Goal: Information Seeking & Learning: Learn about a topic

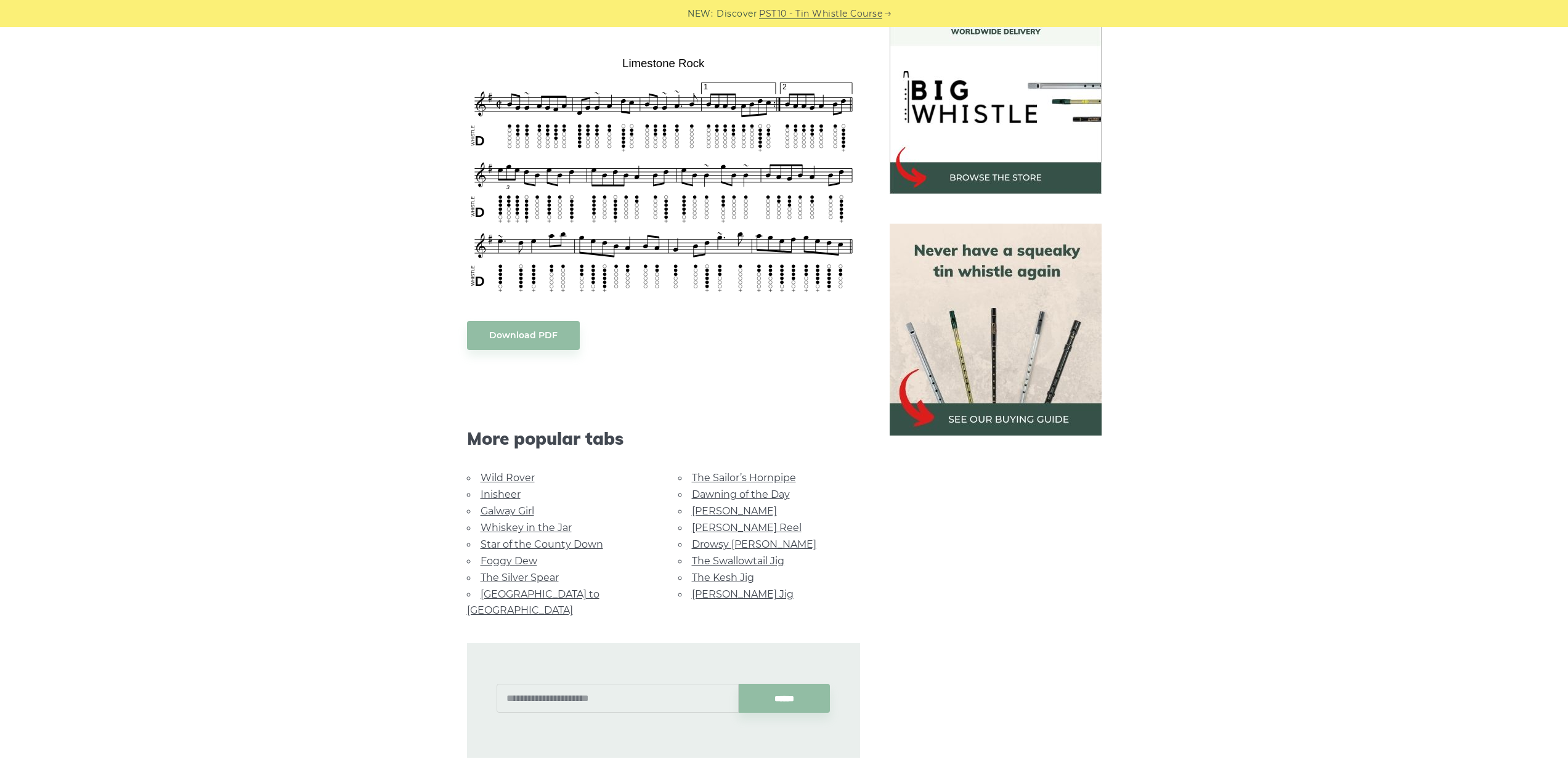
scroll to position [432, 0]
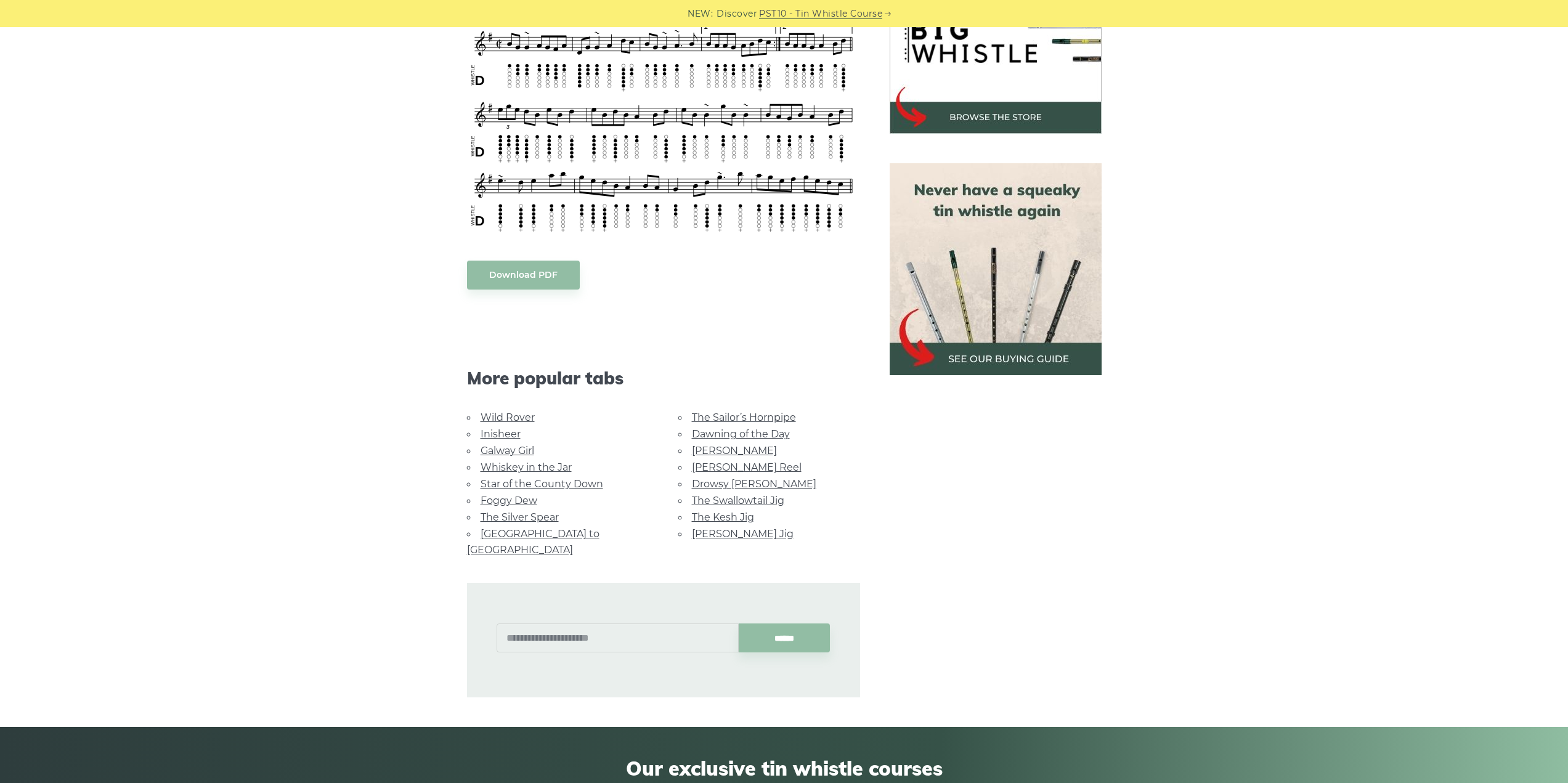
click at [525, 411] on link "Wild Rover" at bounding box center [508, 417] width 54 height 12
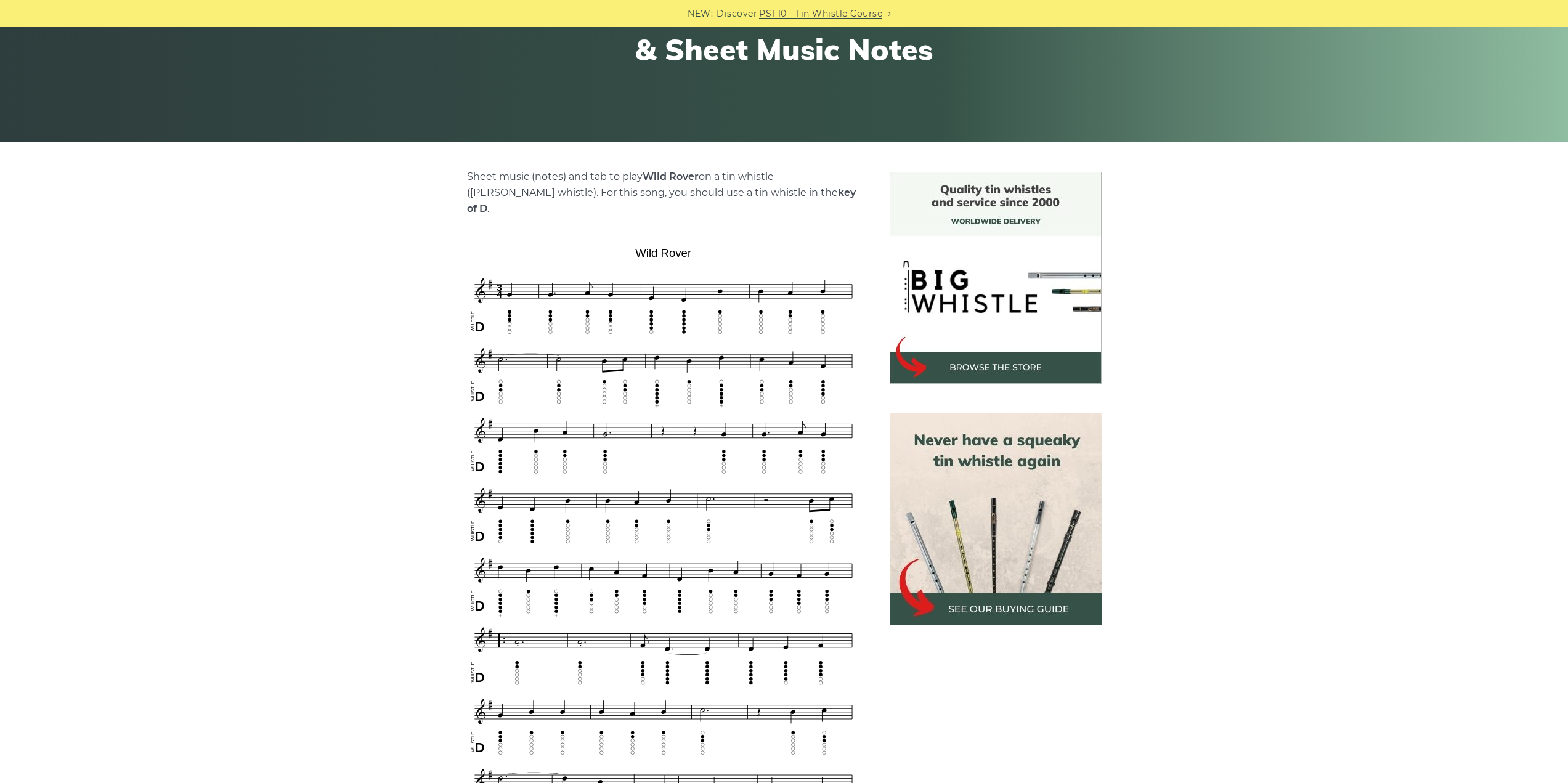
scroll to position [185, 0]
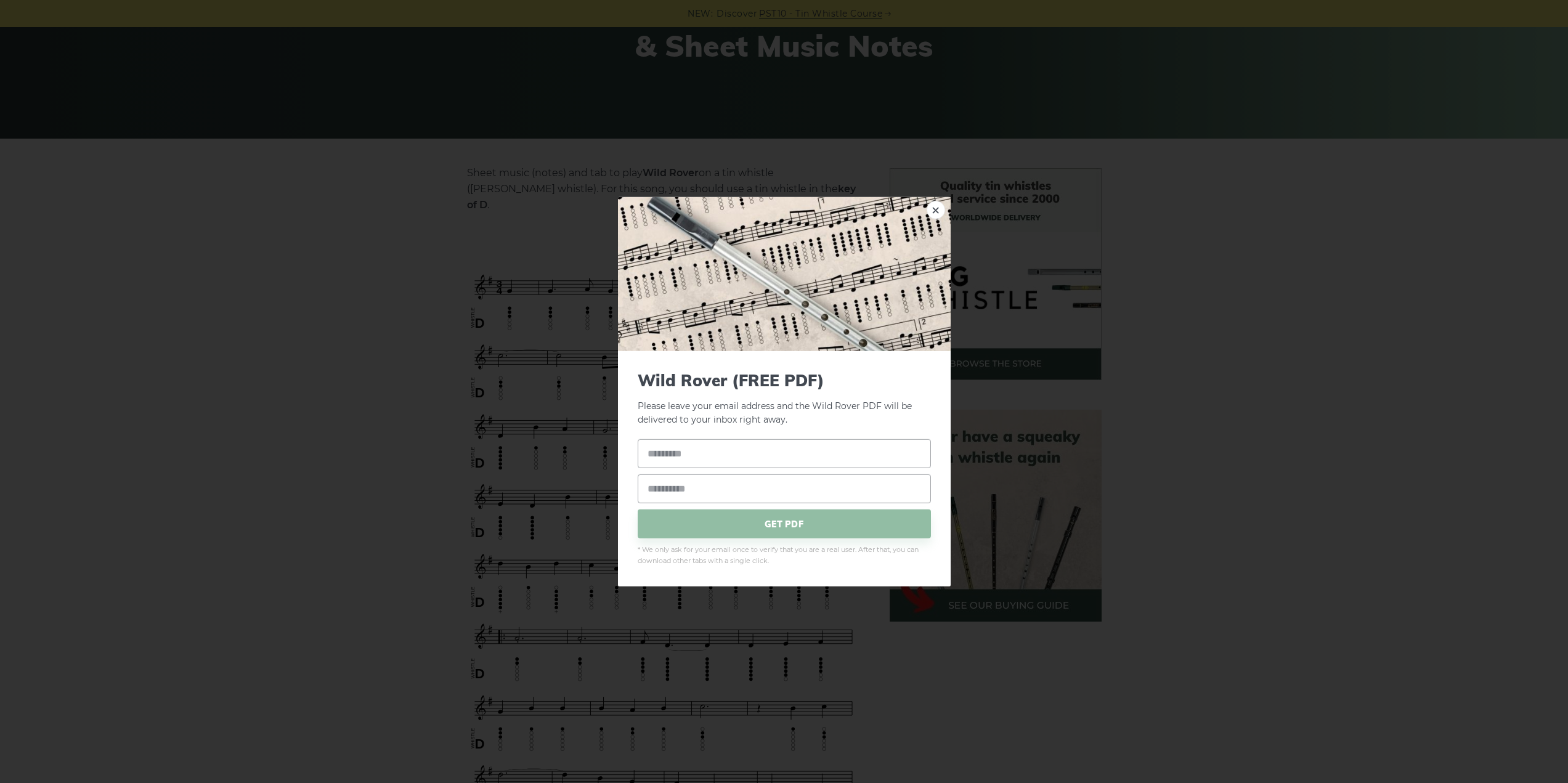
click at [375, 384] on div "× Wild Rover (FREE PDF) Please leave your email address and the Wild Rover PDF …" at bounding box center [784, 391] width 1568 height 783
drag, startPoint x: 933, startPoint y: 210, endPoint x: 878, endPoint y: 203, distance: 55.4
click at [934, 208] on link "×" at bounding box center [936, 209] width 19 height 19
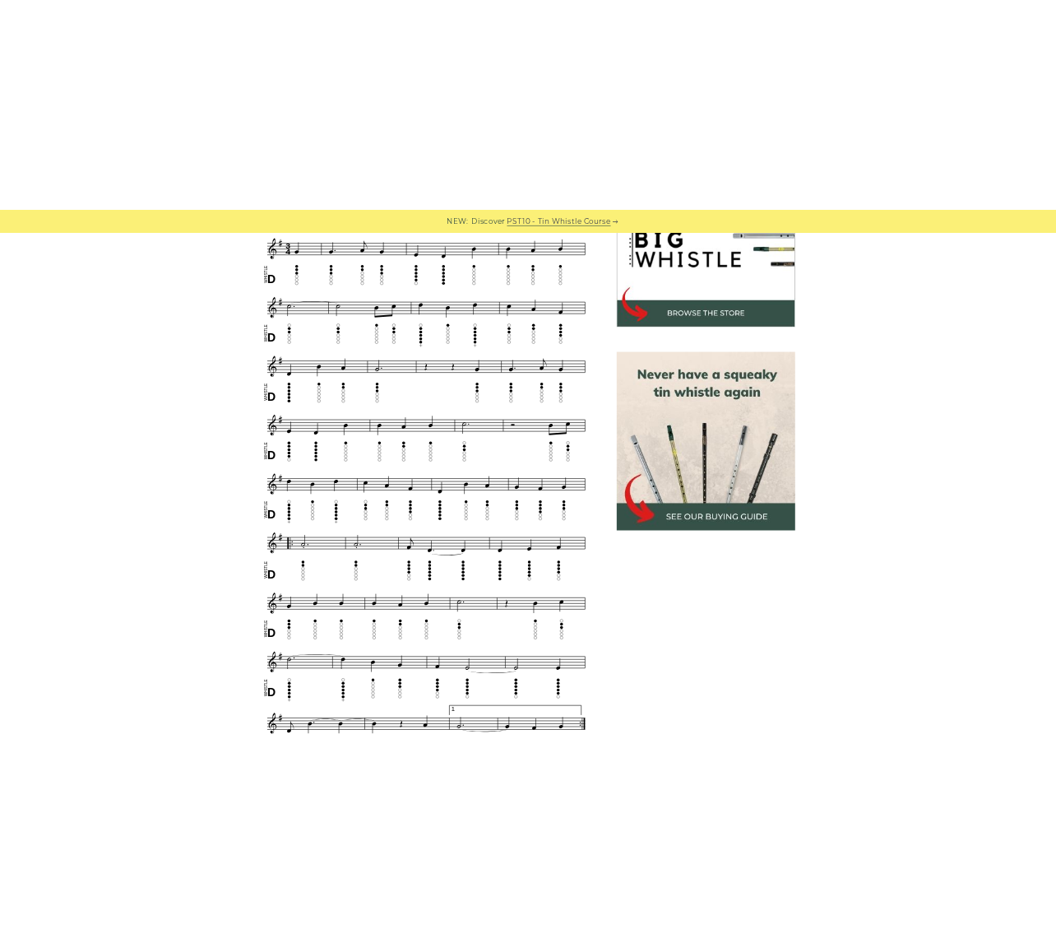
scroll to position [592, 0]
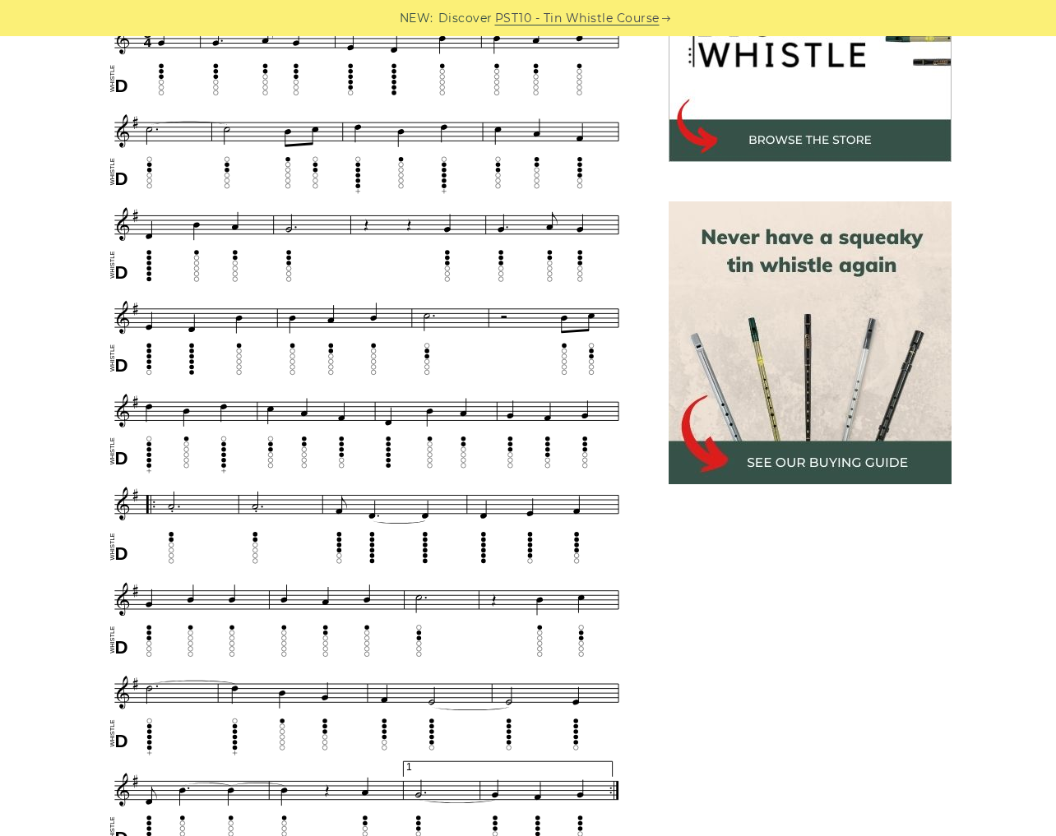
drag, startPoint x: 1019, startPoint y: 136, endPoint x: 1000, endPoint y: 97, distance: 43.0
click at [1000, 97] on div "Sheet music (notes) and tab to play Wild Rover on a tin whistle (penny whistle)…" at bounding box center [527, 723] width 967 height 1688
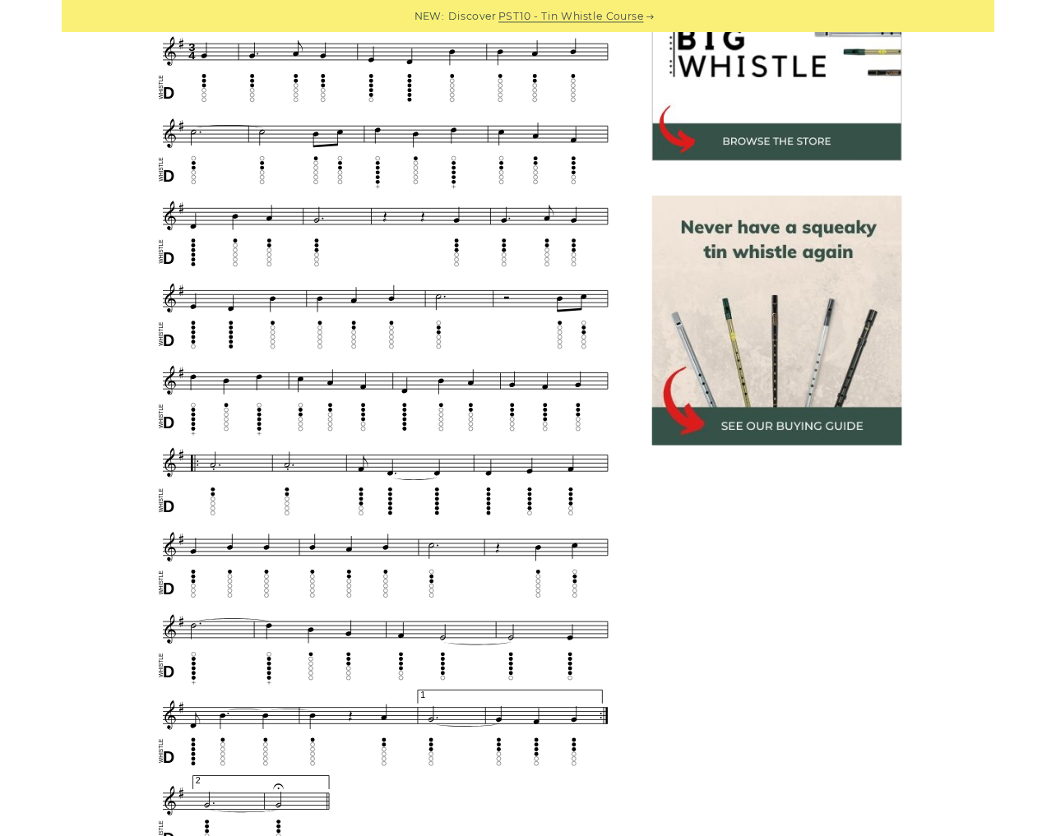
scroll to position [586, 0]
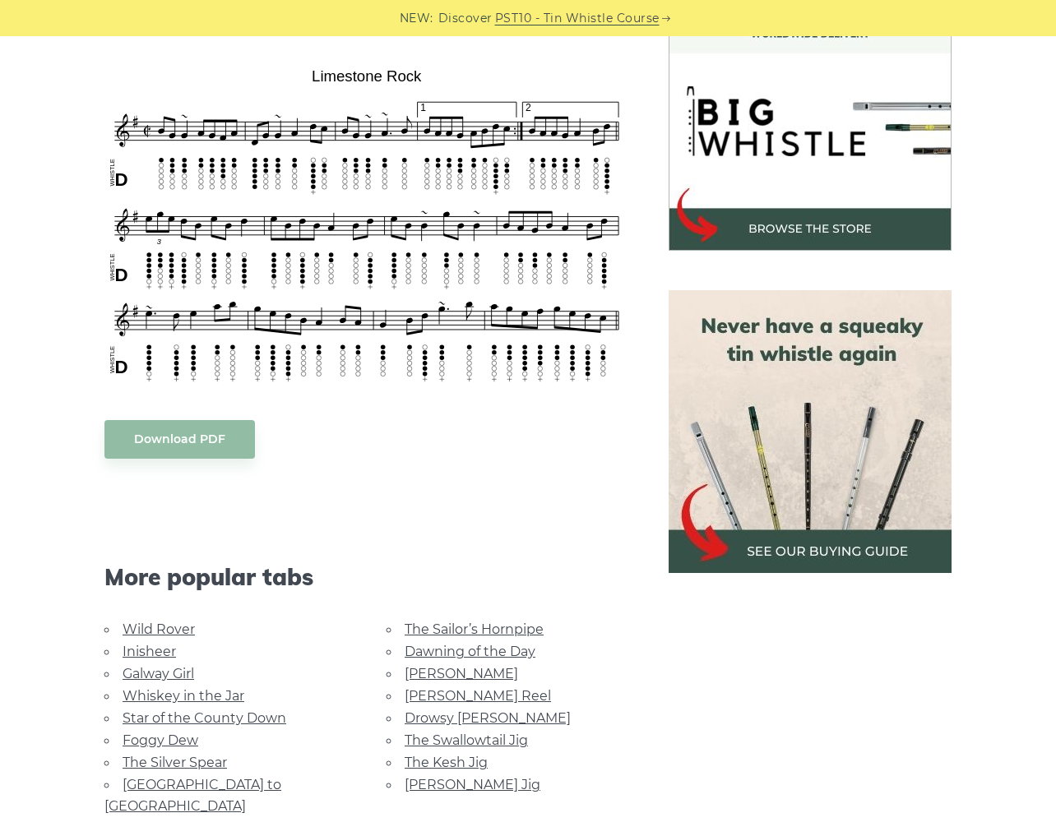
scroll to position [526, 0]
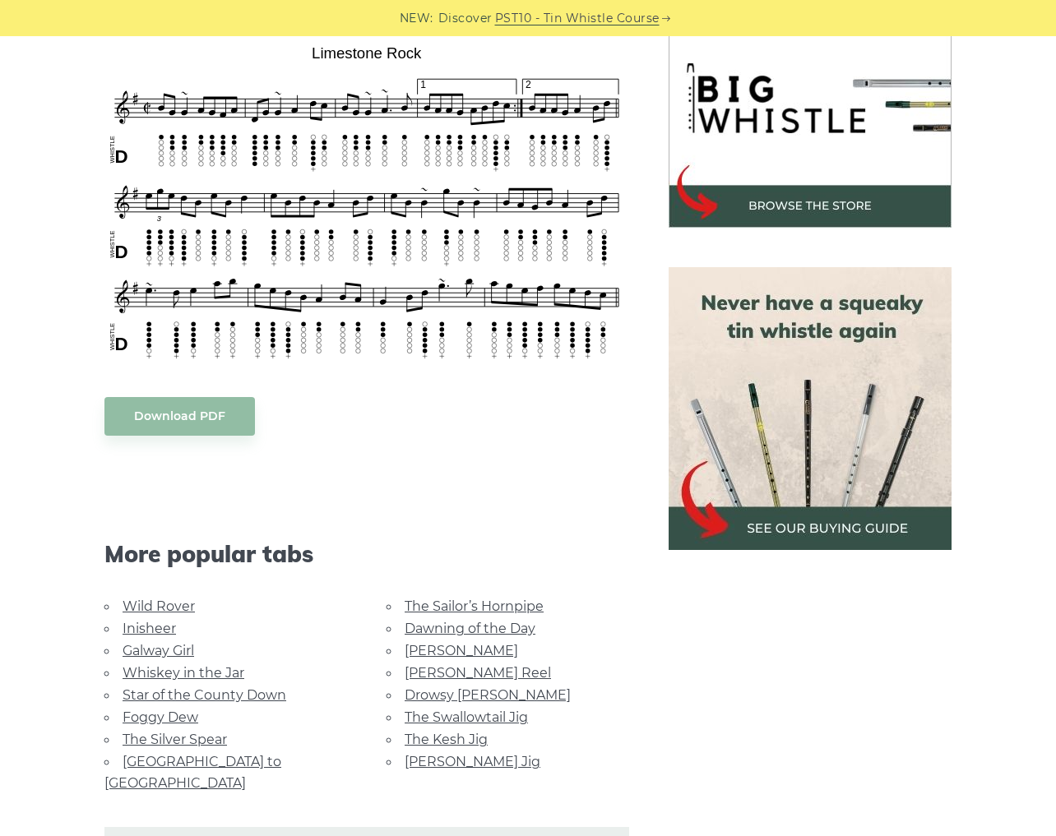
click at [152, 665] on link "Whiskey in the Jar" at bounding box center [184, 673] width 122 height 16
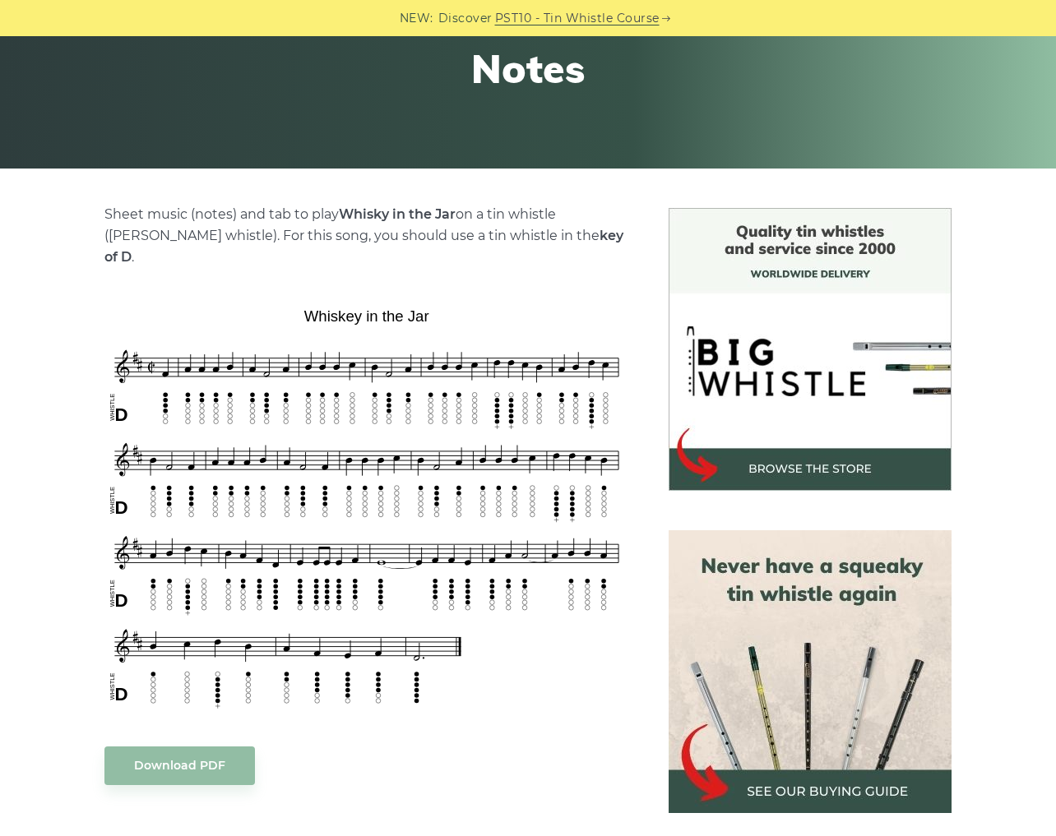
scroll to position [658, 0]
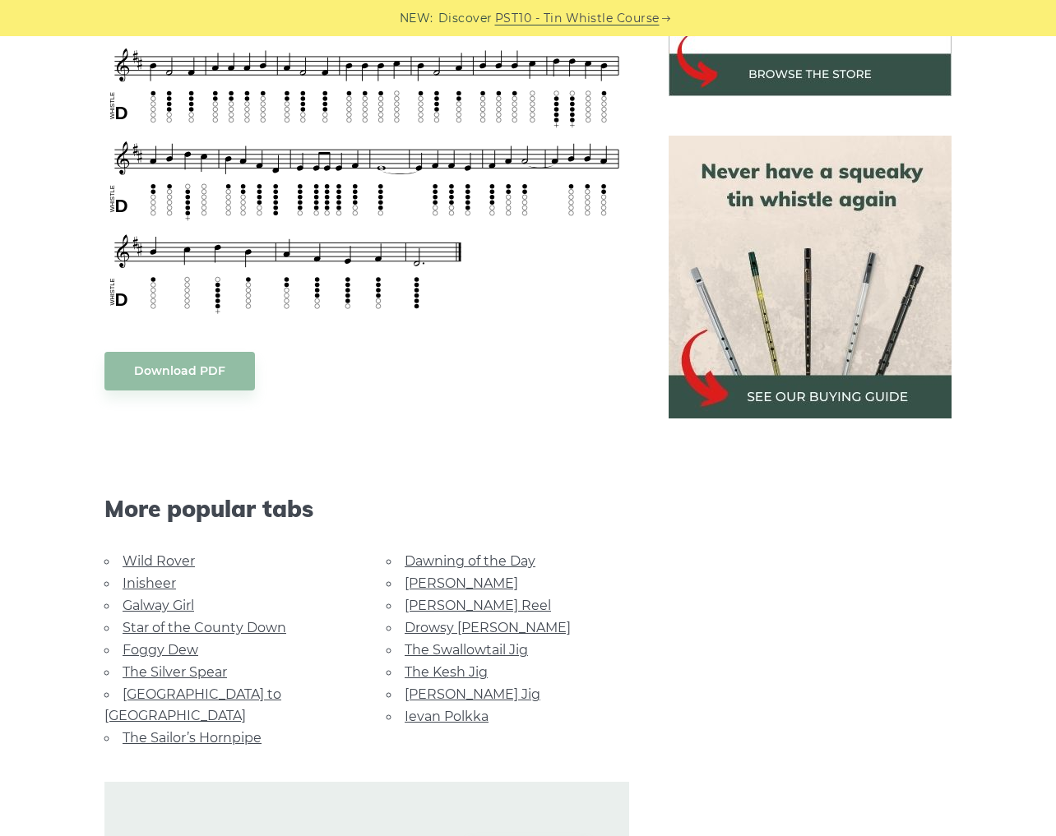
click at [167, 576] on link "Inisheer" at bounding box center [149, 584] width 53 height 16
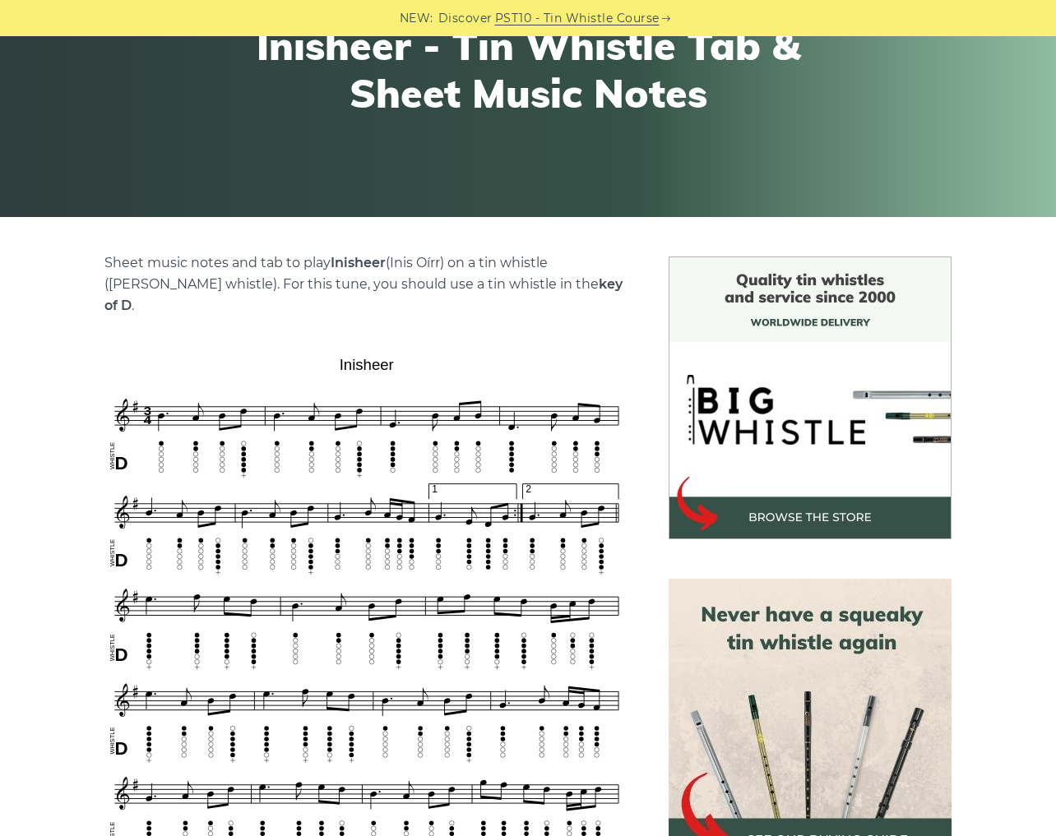
scroll to position [329, 0]
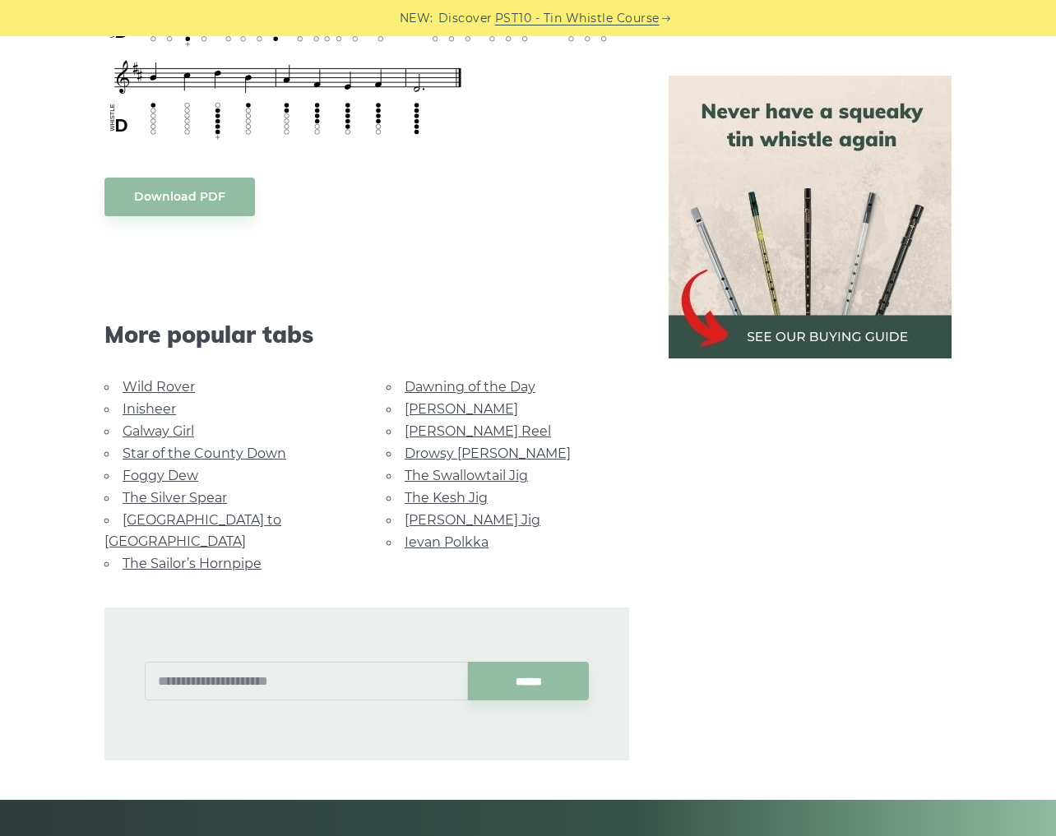
scroll to position [855, 0]
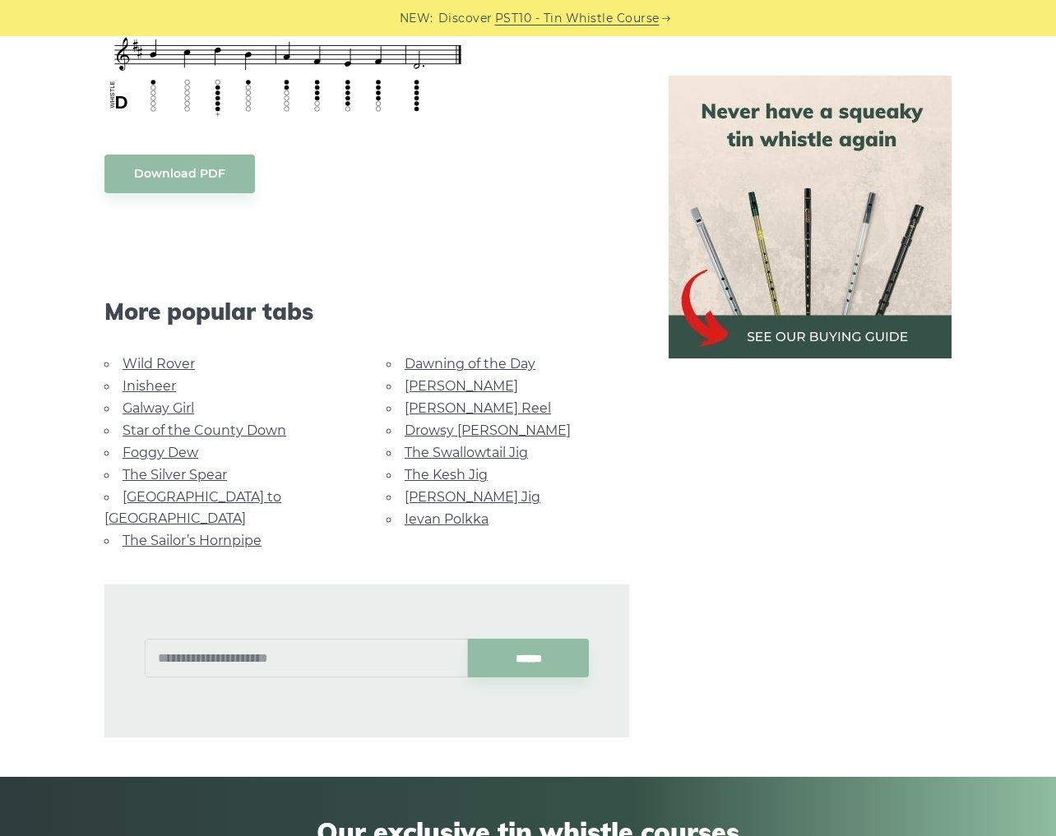
click at [183, 533] on link "The Sailor’s Hornpipe" at bounding box center [192, 541] width 139 height 16
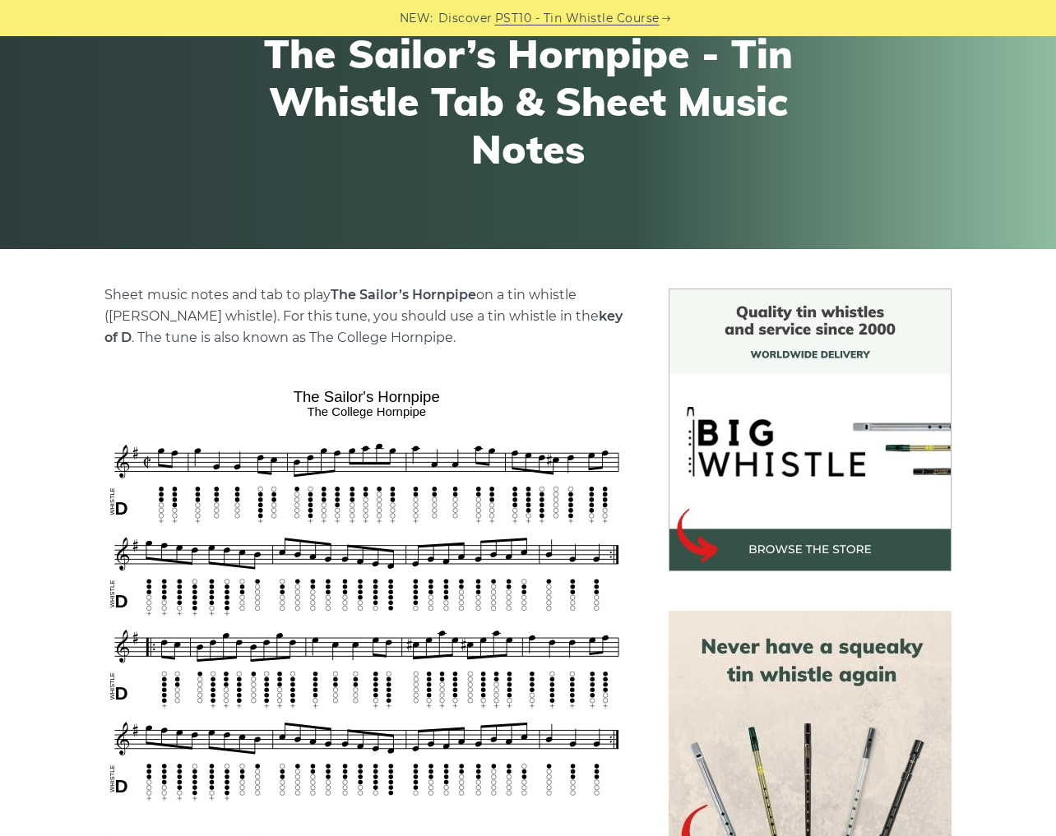
scroll to position [197, 0]
